Goal: Transaction & Acquisition: Obtain resource

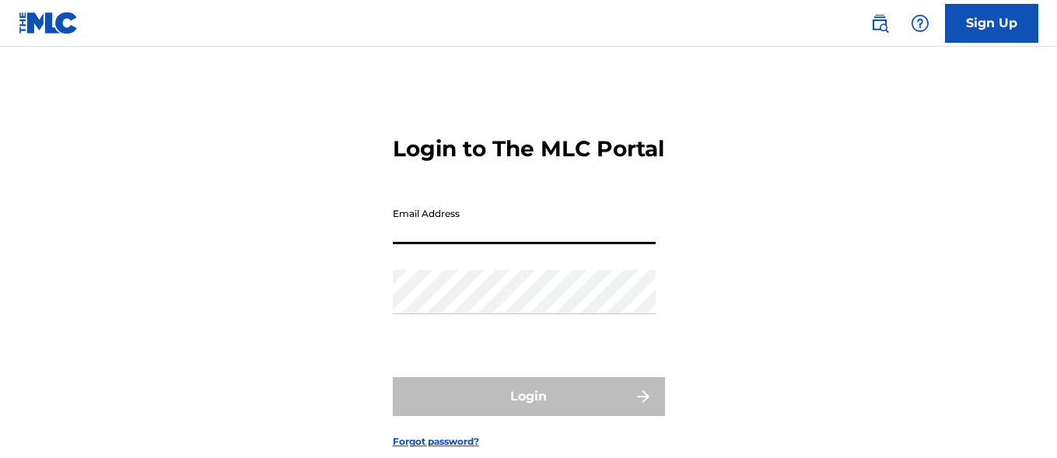
scroll to position [84471, 0]
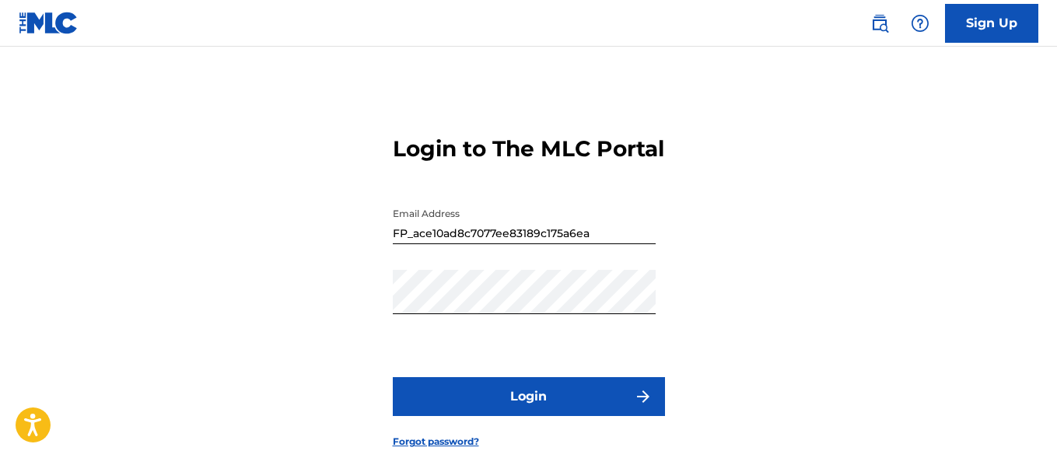
click at [506, 414] on button "Login" at bounding box center [529, 396] width 272 height 39
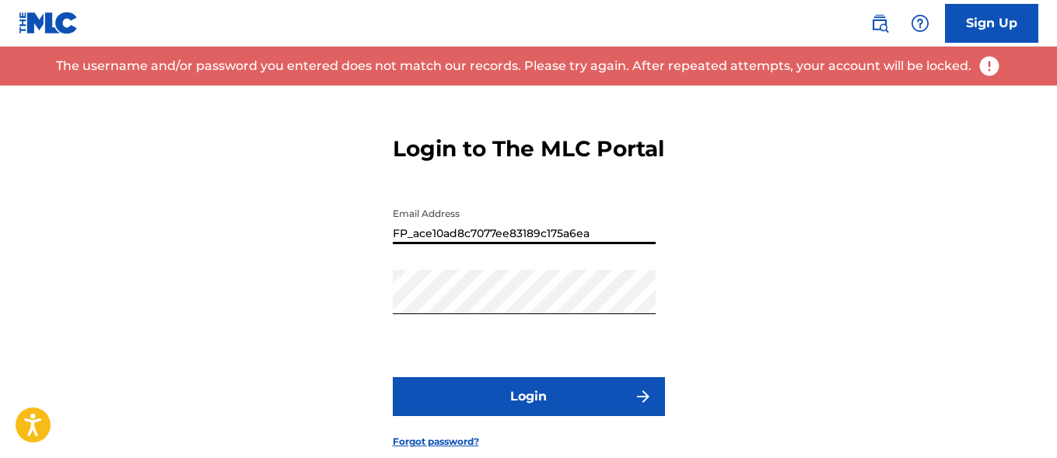
drag, startPoint x: 596, startPoint y: 261, endPoint x: 580, endPoint y: 263, distance: 15.7
click at [580, 244] on input "FP_ace10ad8c7077ee83189c175a6ea" at bounding box center [524, 222] width 263 height 44
type input "[EMAIL_ADDRESS][DOMAIN_NAME]"
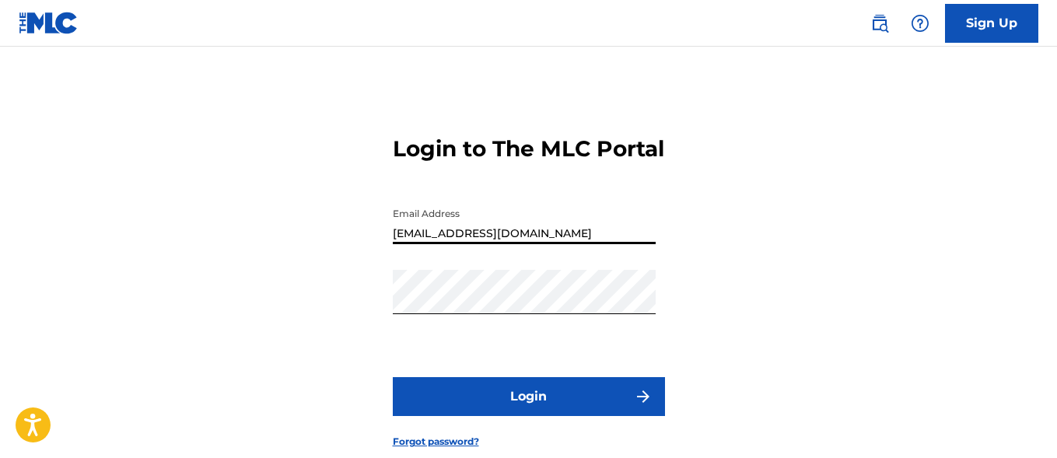
click at [479, 416] on button "Login" at bounding box center [529, 396] width 272 height 39
click at [486, 416] on button "Login" at bounding box center [529, 396] width 272 height 39
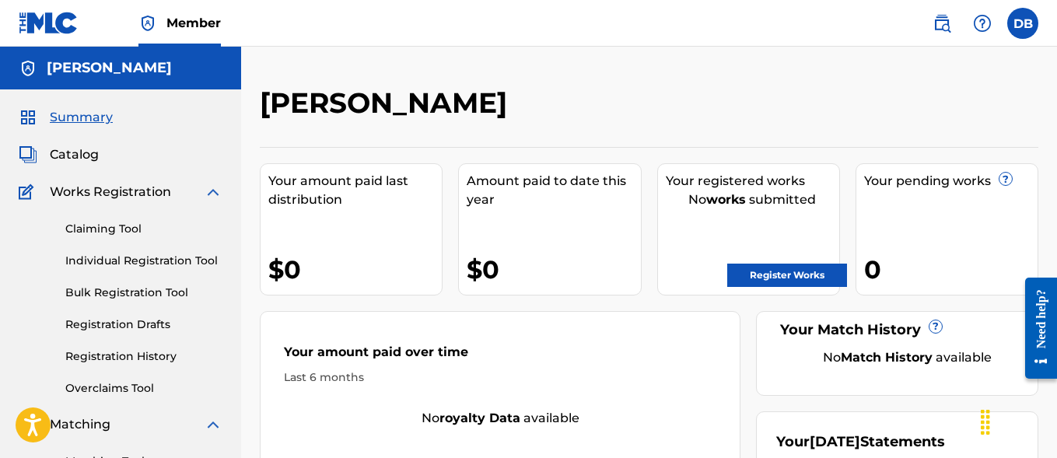
click at [759, 278] on link "Register Works" at bounding box center [787, 275] width 120 height 23
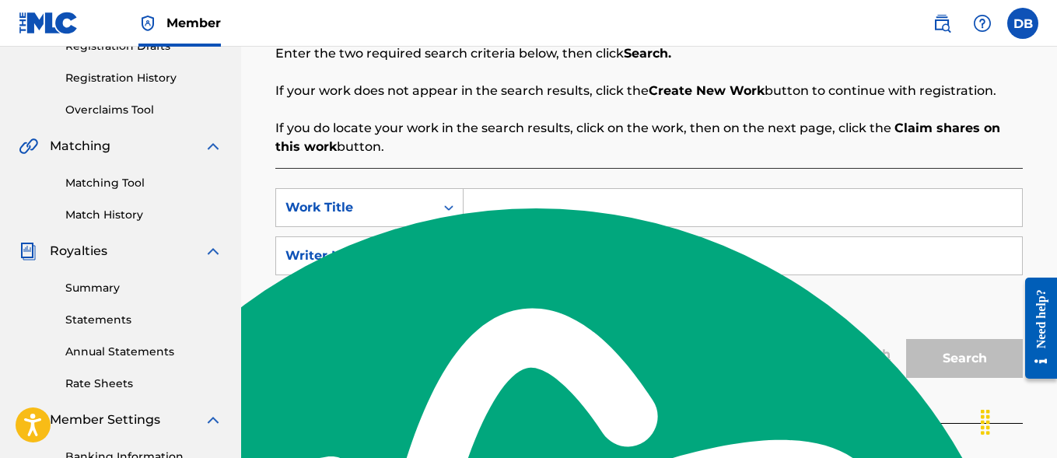
scroll to position [299, 0]
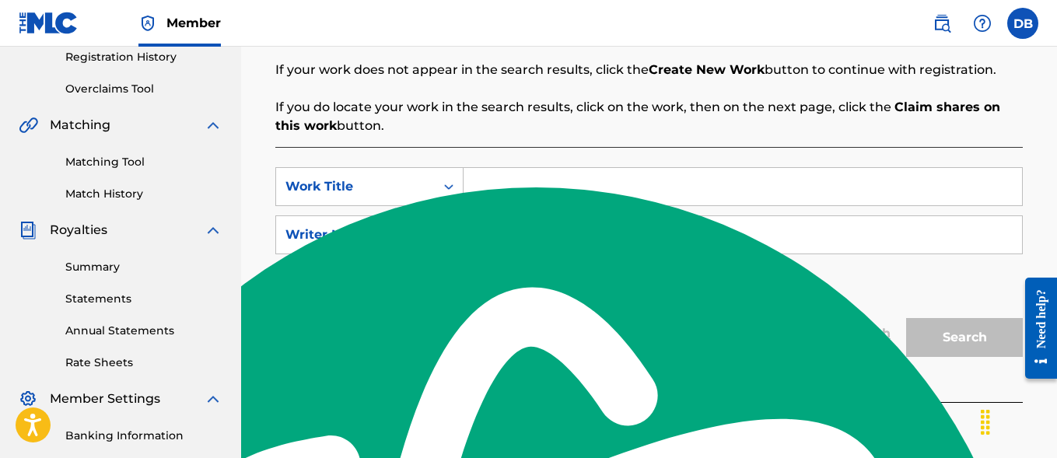
click at [442, 282] on img "Search Form" at bounding box center [441, 283] width 19 height 19
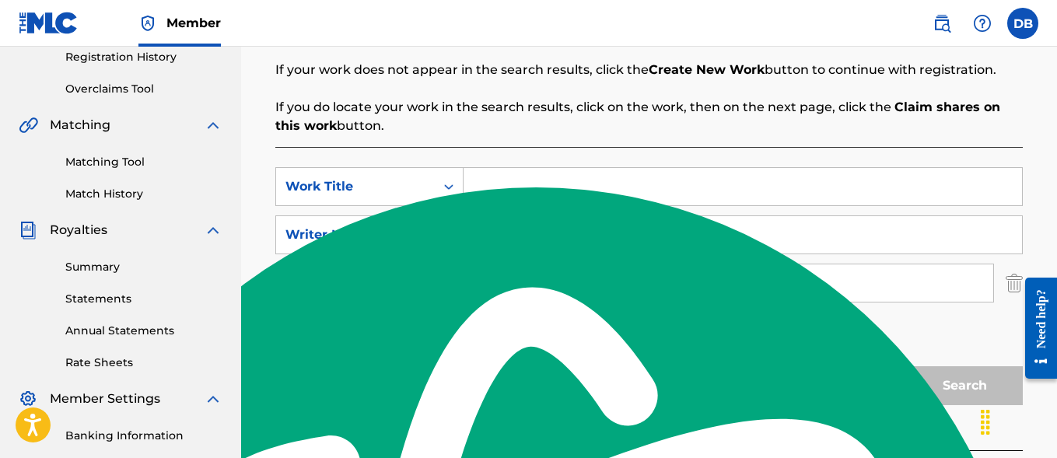
click at [841, 380] on link "Reset Search" at bounding box center [847, 382] width 101 height 34
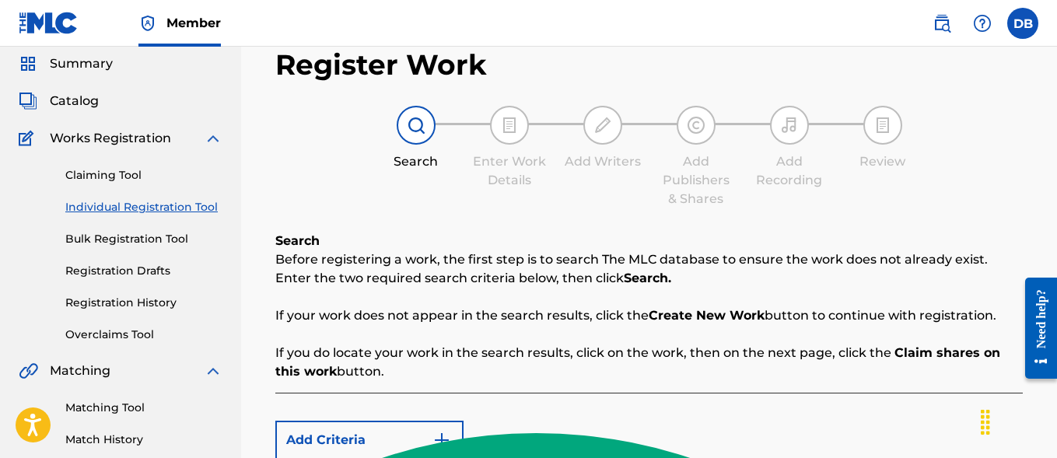
scroll to position [51, 0]
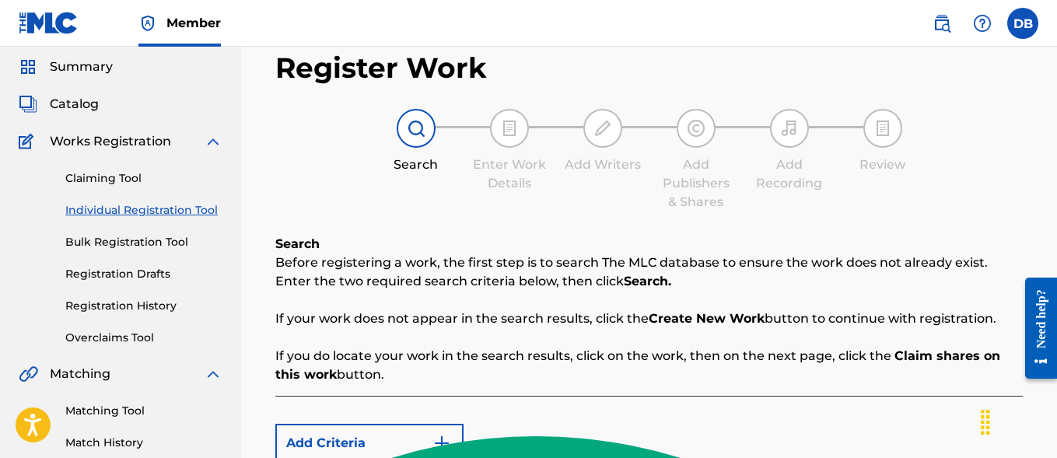
click at [133, 240] on link "Bulk Registration Tool" at bounding box center [143, 242] width 157 height 16
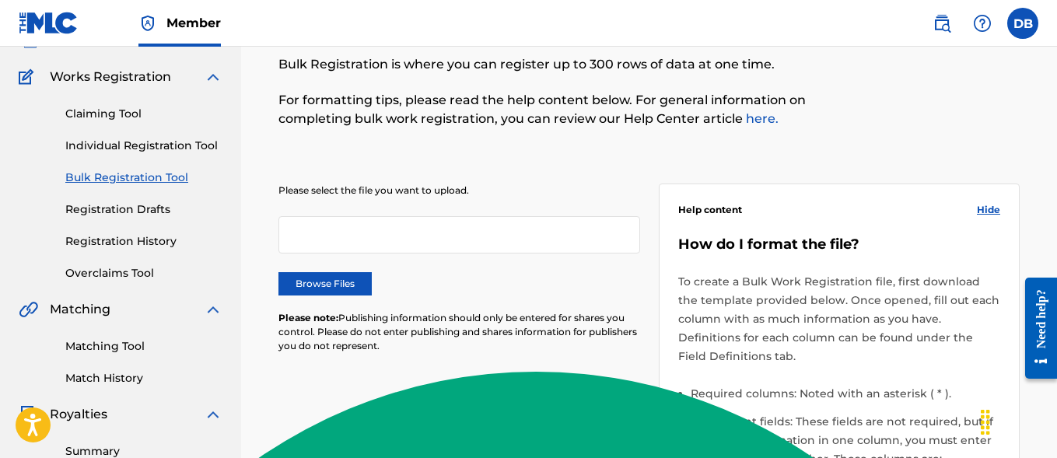
scroll to position [117, 0]
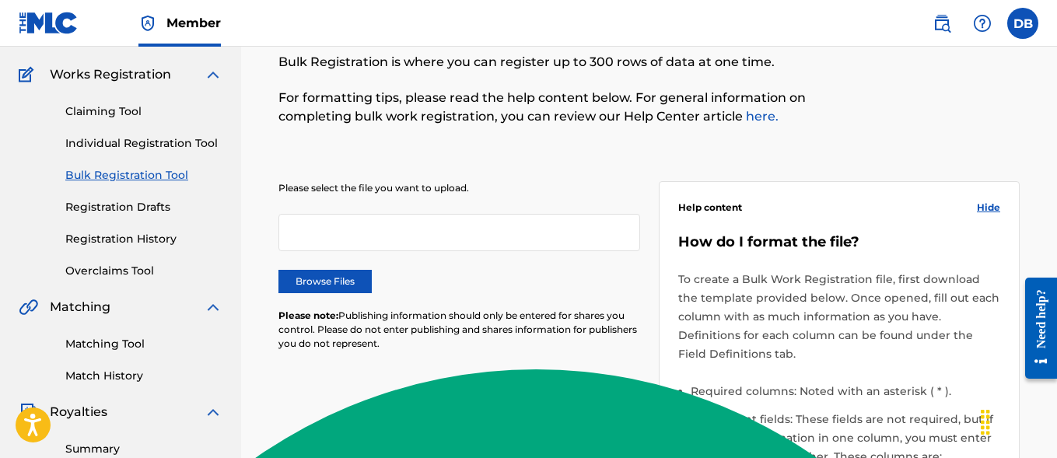
click at [761, 121] on link "here." at bounding box center [761, 116] width 36 height 15
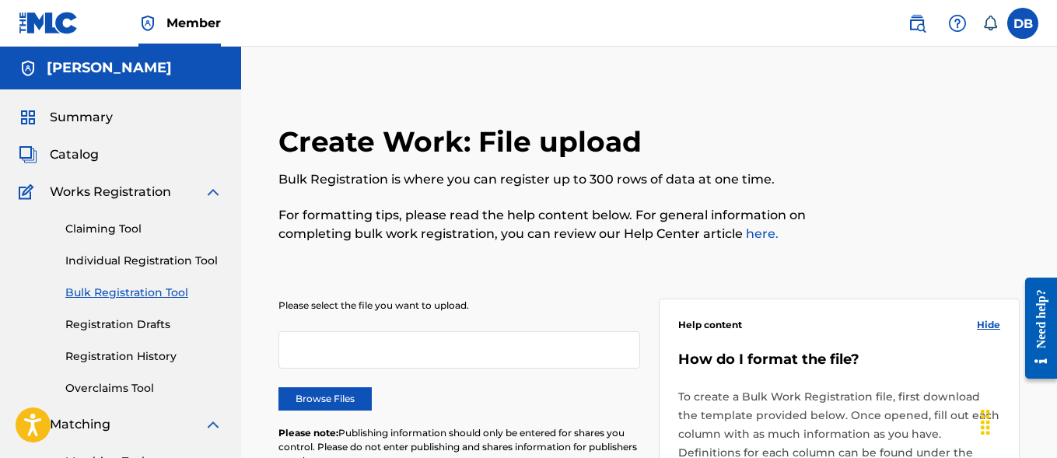
scroll to position [1, 0]
click at [134, 299] on link "Bulk Registration Tool" at bounding box center [143, 292] width 157 height 16
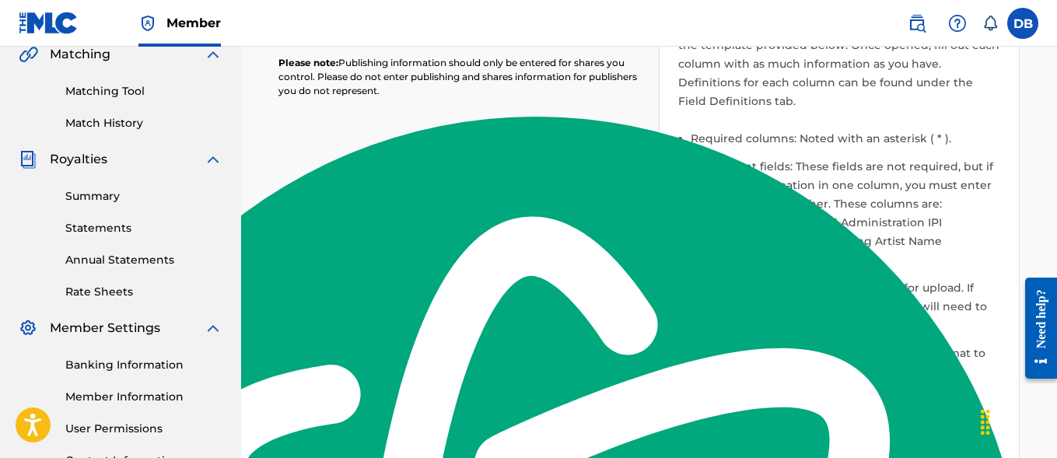
scroll to position [374, 0]
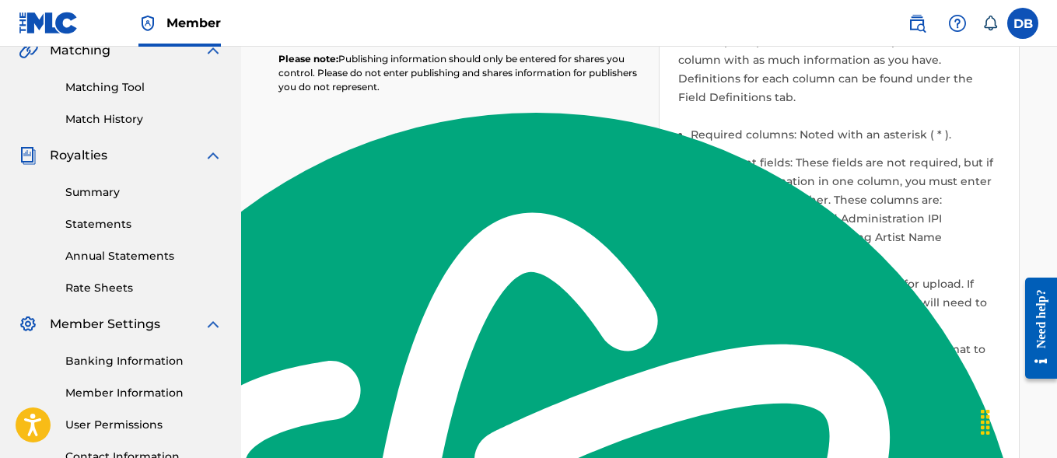
click at [743, 420] on button "Download template" at bounding box center [754, 408] width 152 height 39
